Goal: Task Accomplishment & Management: Manage account settings

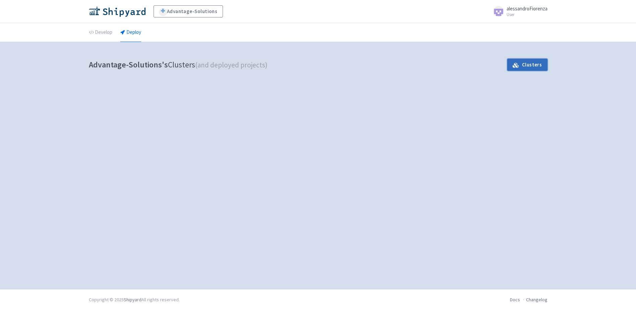
click at [536, 68] on link "Clusters" at bounding box center [528, 65] width 40 height 12
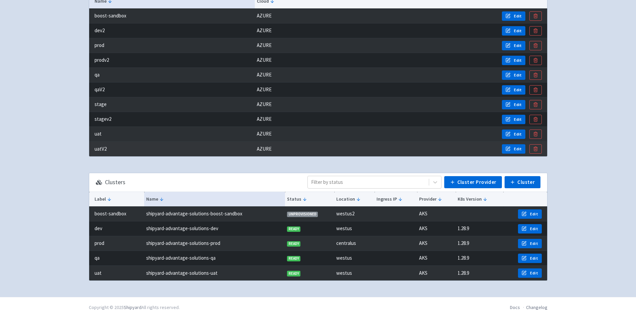
scroll to position [91, 0]
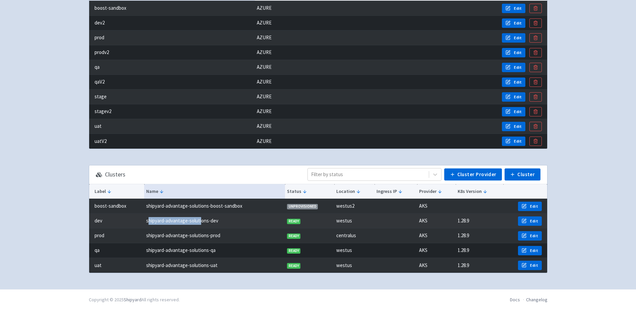
drag, startPoint x: 149, startPoint y: 220, endPoint x: 202, endPoint y: 220, distance: 53.0
click at [202, 220] on td "shipyard-advantage-solutions-dev" at bounding box center [214, 221] width 141 height 15
drag, startPoint x: 202, startPoint y: 220, endPoint x: 212, endPoint y: 224, distance: 10.4
click at [212, 224] on td "shipyard-advantage-solutions-dev" at bounding box center [214, 221] width 141 height 15
click at [98, 222] on td "dev" at bounding box center [116, 221] width 55 height 15
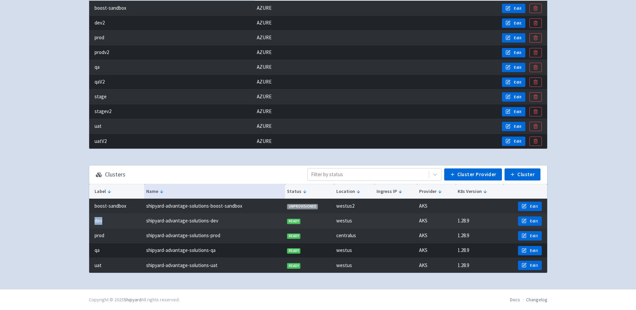
click at [98, 222] on td "dev" at bounding box center [116, 221] width 55 height 15
drag, startPoint x: 98, startPoint y: 222, endPoint x: 129, endPoint y: 223, distance: 30.9
click at [129, 223] on td "dev" at bounding box center [116, 221] width 55 height 15
click at [170, 222] on td "shipyard-advantage-solutions-dev" at bounding box center [214, 221] width 141 height 15
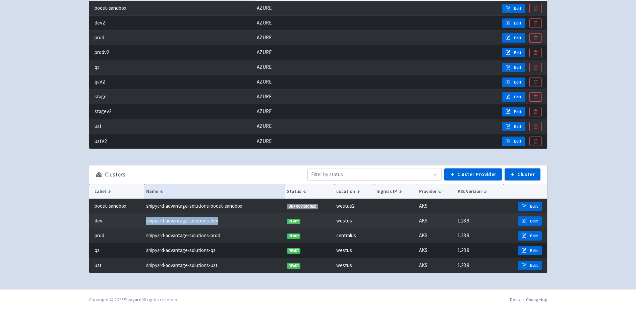
click at [170, 222] on td "shipyard-advantage-solutions-dev" at bounding box center [214, 221] width 141 height 15
drag, startPoint x: 170, startPoint y: 222, endPoint x: 112, endPoint y: 219, distance: 58.8
click at [112, 219] on td "dev" at bounding box center [116, 221] width 55 height 15
click at [100, 220] on td "dev" at bounding box center [116, 221] width 55 height 15
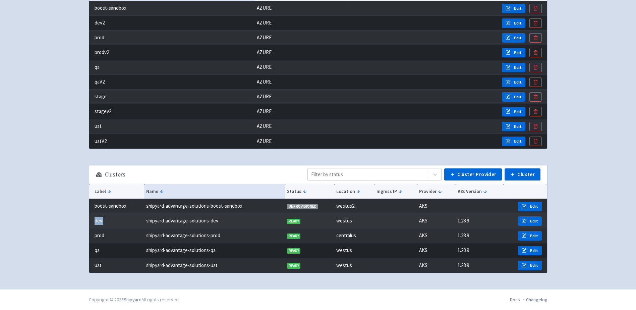
click at [100, 220] on td "dev" at bounding box center [116, 221] width 55 height 15
drag, startPoint x: 100, startPoint y: 220, endPoint x: 154, endPoint y: 222, distance: 54.7
click at [148, 222] on td "shipyard-advantage-solutions-dev" at bounding box center [214, 221] width 141 height 15
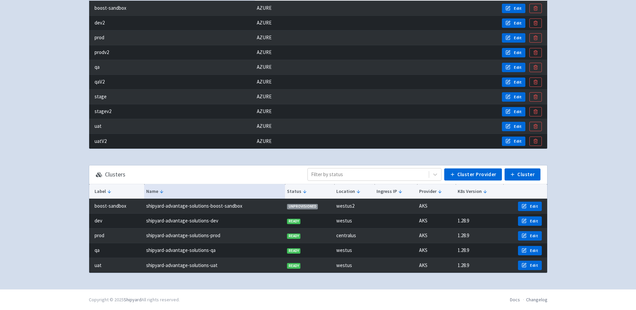
click at [65, 179] on div "Advantage-Solutions alessandroFiorenza User Profile Sign out Develop Deploy" at bounding box center [318, 99] width 636 height 380
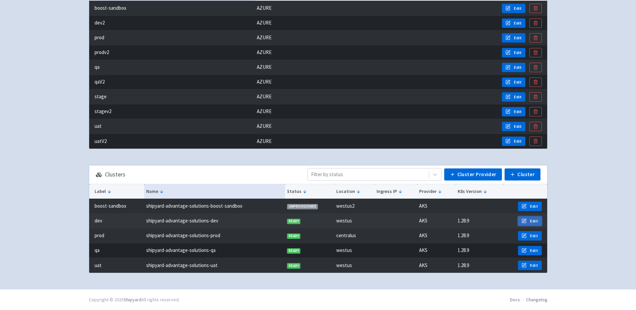
click at [535, 220] on span "Edit" at bounding box center [534, 220] width 8 height 5
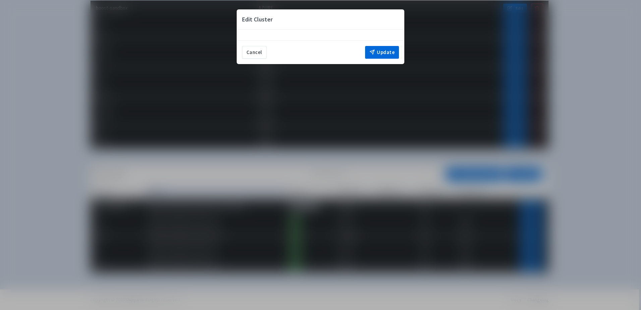
select select "90758631-fbca-499f-abc6-3caac06f4eff"
select select "1.28.9"
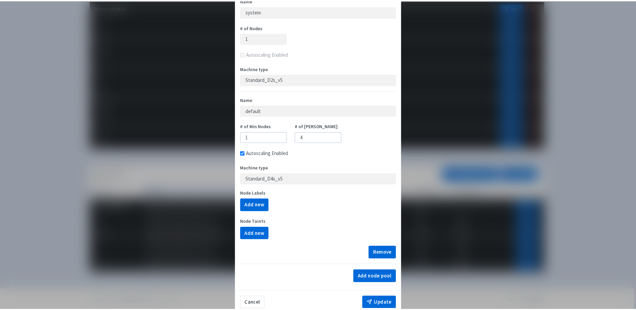
scroll to position [130, 0]
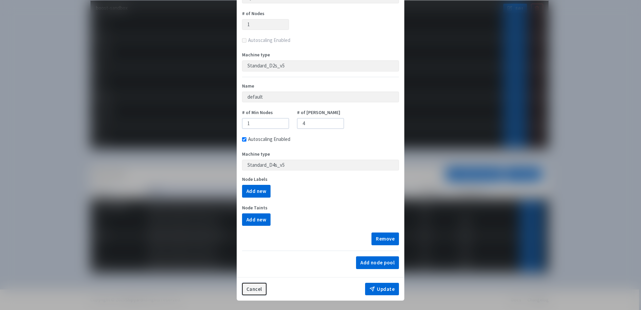
click at [261, 287] on button "Cancel" at bounding box center [254, 289] width 24 height 13
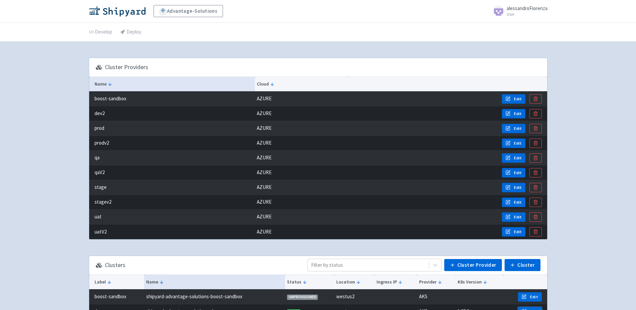
scroll to position [0, 0]
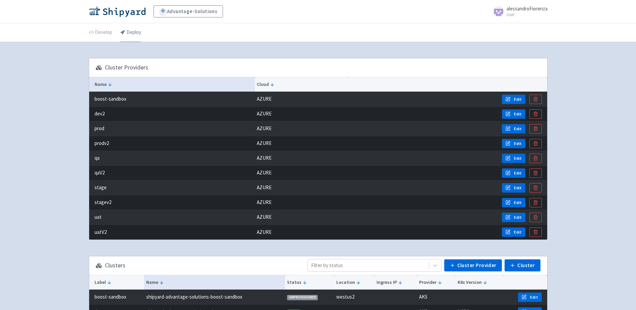
click at [133, 34] on link "Deploy" at bounding box center [130, 32] width 21 height 19
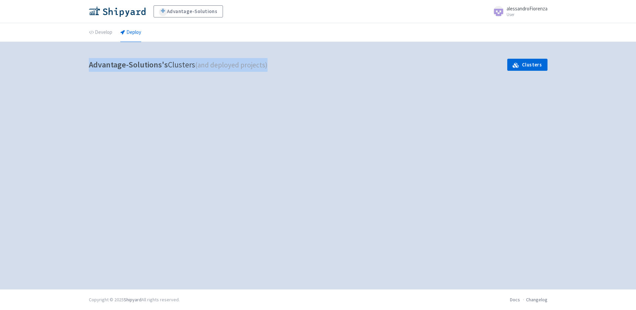
drag, startPoint x: 90, startPoint y: 77, endPoint x: 305, endPoint y: 228, distance: 262.7
click at [305, 228] on div "Advantage-Solutions's Clusters (and deployed projects) Clusters Deploy? Select …" at bounding box center [319, 165] width 470 height 231
drag, startPoint x: 305, startPoint y: 228, endPoint x: 289, endPoint y: 218, distance: 18.9
click at [305, 228] on div "Advantage-Solutions's Clusters (and deployed projects) Clusters Deploy? Select …" at bounding box center [319, 165] width 470 height 231
click at [516, 12] on small "User" at bounding box center [527, 14] width 41 height 4
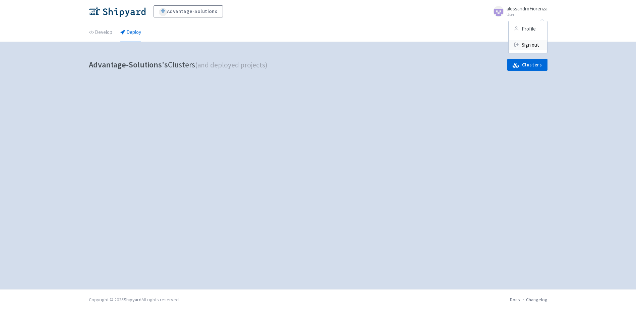
click at [524, 44] on link "Sign out" at bounding box center [528, 45] width 39 height 10
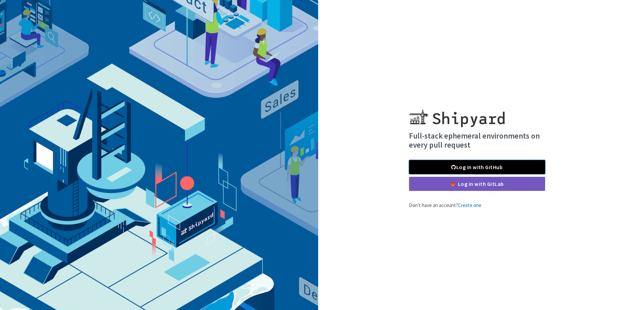
click at [482, 165] on link "Log in with GitHub" at bounding box center [477, 167] width 136 height 14
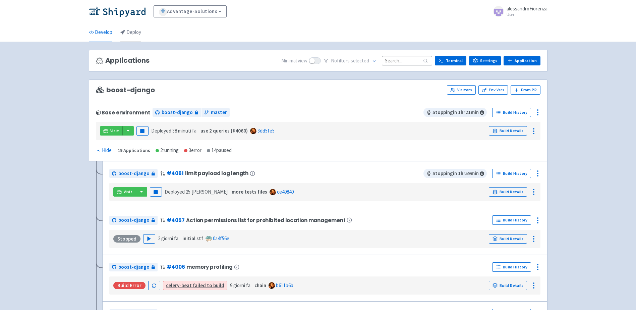
click at [127, 32] on link "Deploy" at bounding box center [130, 32] width 21 height 19
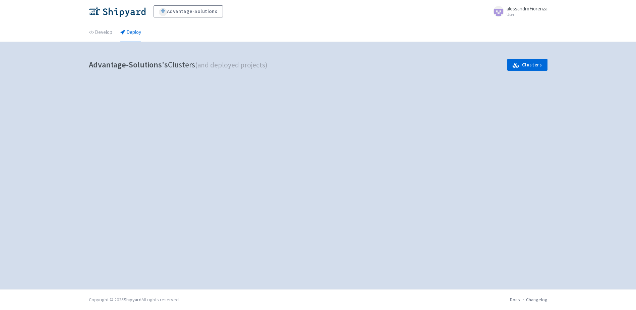
click at [193, 188] on div "Advantage-Solutions's Clusters (and deployed projects) Clusters Deploy? Select …" at bounding box center [319, 165] width 470 height 231
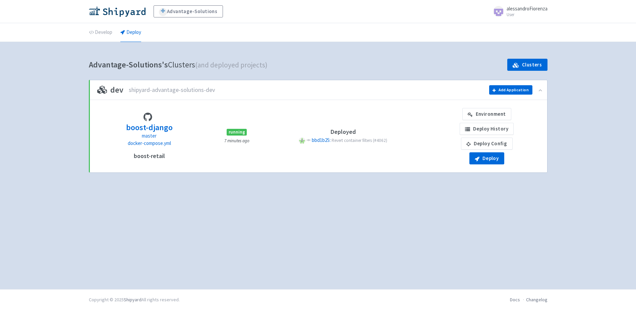
drag, startPoint x: 390, startPoint y: 140, endPoint x: 312, endPoint y: 129, distance: 78.9
click at [312, 129] on div "Deployed P bbd1b25: Revert container filters (#4062)" at bounding box center [343, 135] width 150 height 15
drag, startPoint x: 312, startPoint y: 129, endPoint x: 353, endPoint y: 196, distance: 78.1
click at [350, 195] on div "Advantage-Solutions's Clusters (and deployed projects) Clusters dev shipyard-ad…" at bounding box center [319, 165] width 470 height 231
drag, startPoint x: 90, startPoint y: 62, endPoint x: 177, endPoint y: 63, distance: 87.6
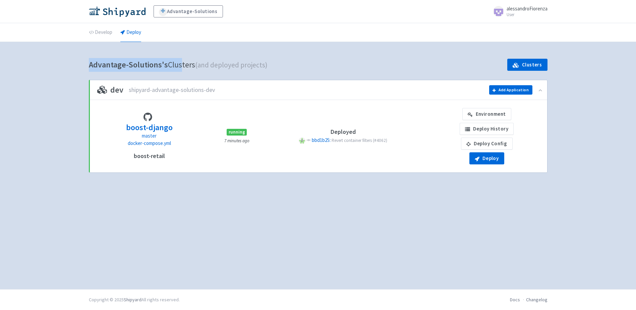
click at [177, 63] on h1 "Advantage-Solutions's Clusters (and deployed projects)" at bounding box center [178, 65] width 179 height 14
drag, startPoint x: 177, startPoint y: 63, endPoint x: 164, endPoint y: 65, distance: 13.9
click at [164, 65] on b "Advantage-Solutions's" at bounding box center [128, 64] width 79 height 10
drag, startPoint x: 89, startPoint y: 65, endPoint x: 149, endPoint y: 63, distance: 60.1
click at [149, 63] on b "Advantage-Solutions's" at bounding box center [128, 64] width 79 height 10
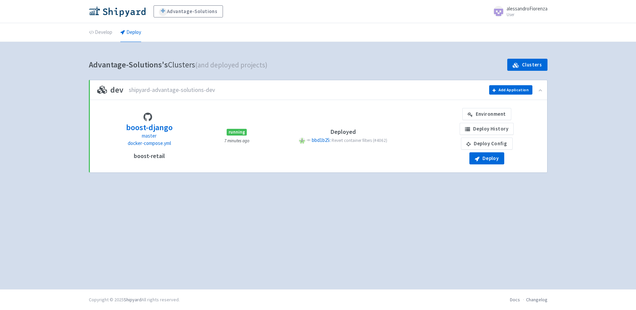
drag, startPoint x: 149, startPoint y: 63, endPoint x: 201, endPoint y: 70, distance: 52.1
click at [197, 70] on h1 "Advantage-Solutions's Clusters (and deployed projects)" at bounding box center [178, 65] width 179 height 14
